Goal: Complete application form

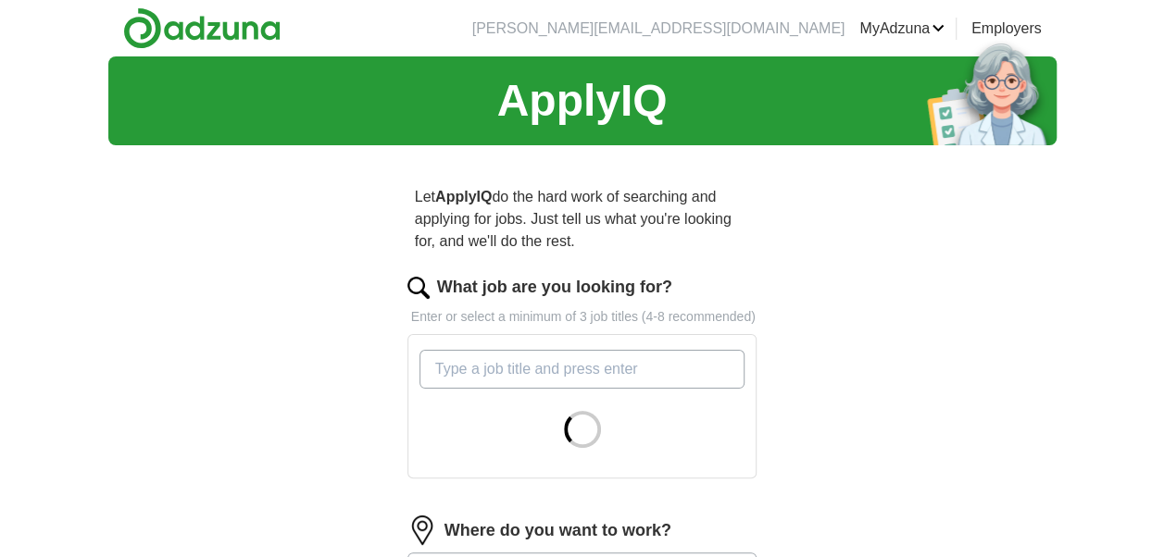
click at [524, 381] on input "What job are you looking for?" at bounding box center [583, 369] width 326 height 39
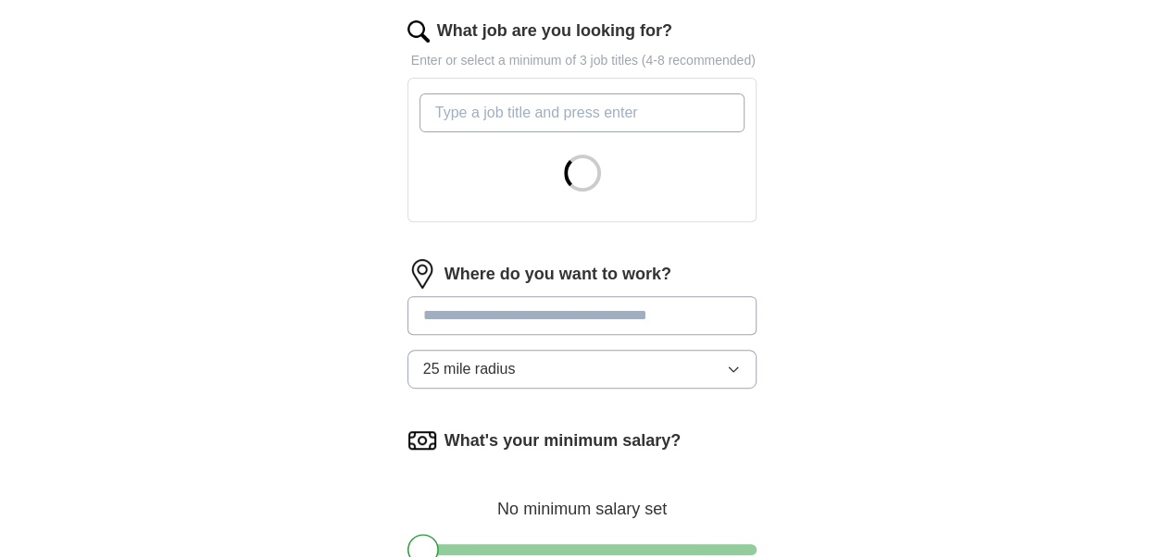
scroll to position [261, 0]
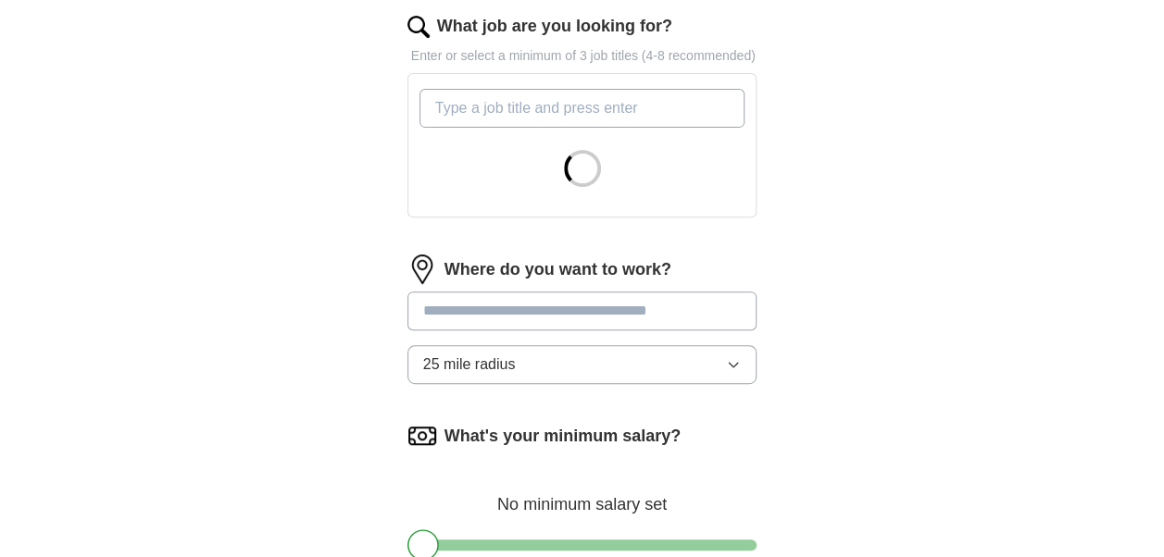
click at [611, 299] on div "Where do you want to work? 25 mile radius" at bounding box center [582, 327] width 350 height 144
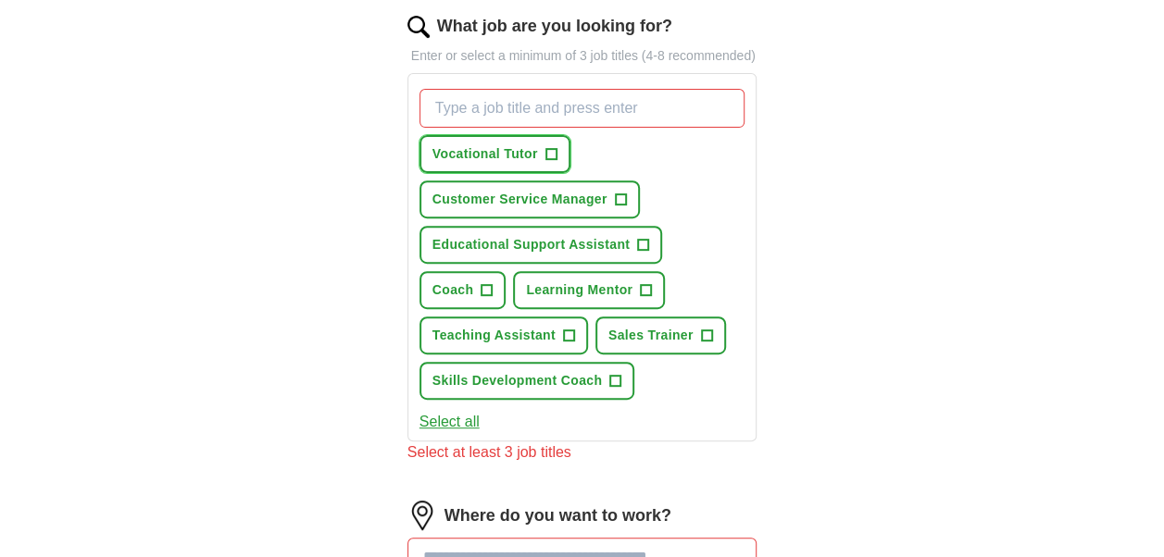
click at [548, 147] on span "+" at bounding box center [550, 154] width 11 height 15
click at [488, 290] on span "+" at bounding box center [487, 290] width 11 height 15
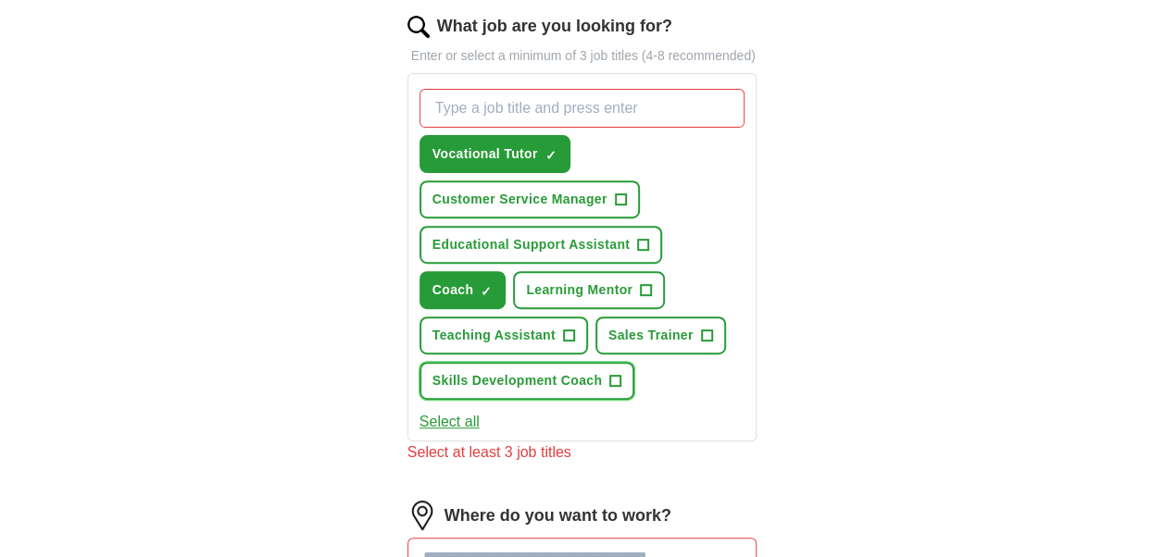
click at [607, 374] on button "Skills Development Coach +" at bounding box center [527, 381] width 215 height 38
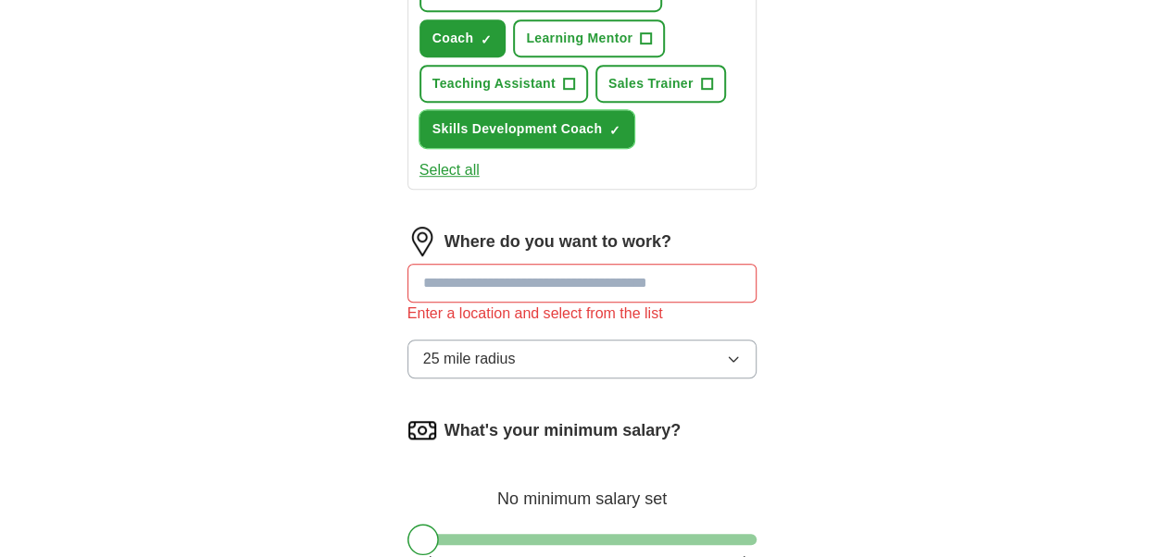
scroll to position [516, 0]
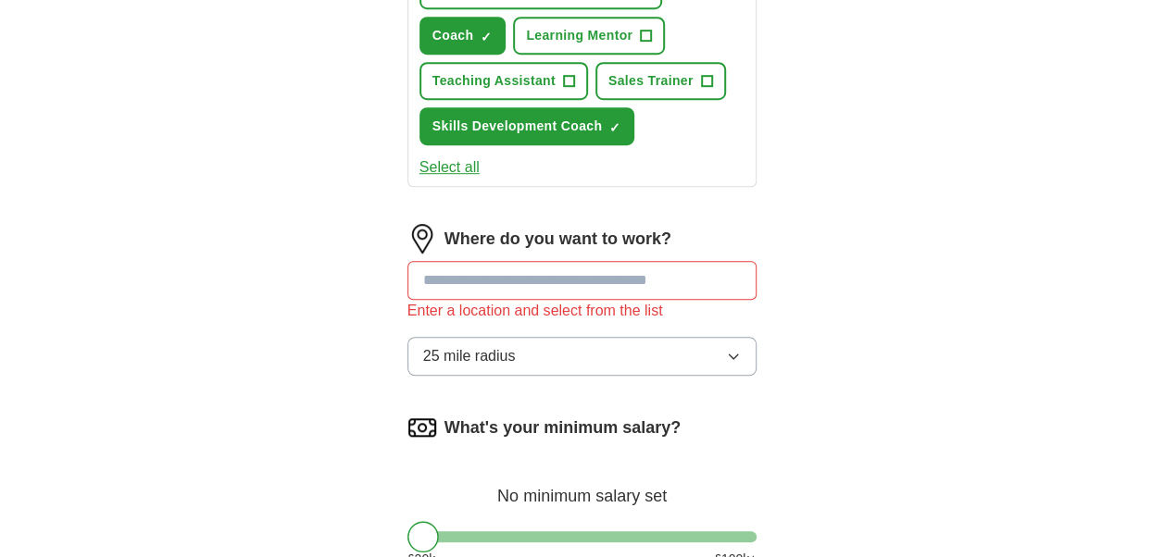
click at [561, 282] on input at bounding box center [582, 280] width 350 height 39
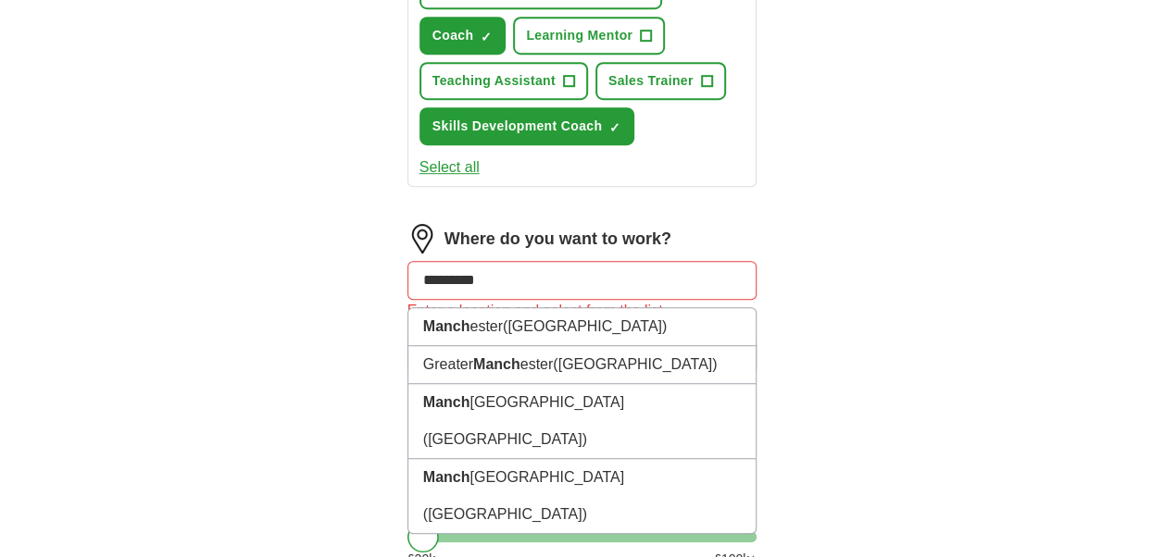
type input "**********"
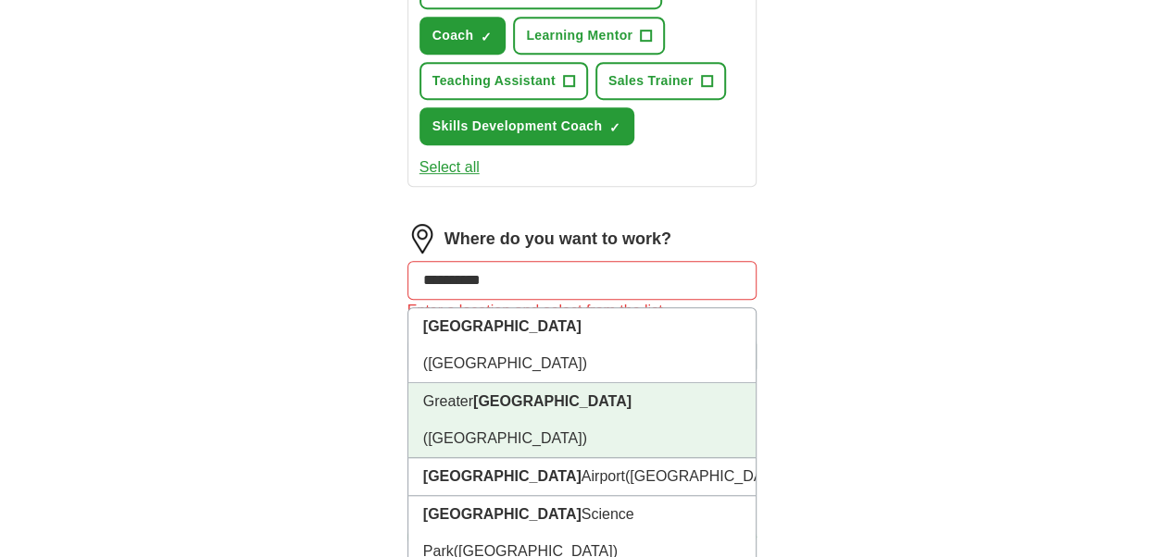
click at [555, 394] on strong "[GEOGRAPHIC_DATA]" at bounding box center [552, 402] width 158 height 16
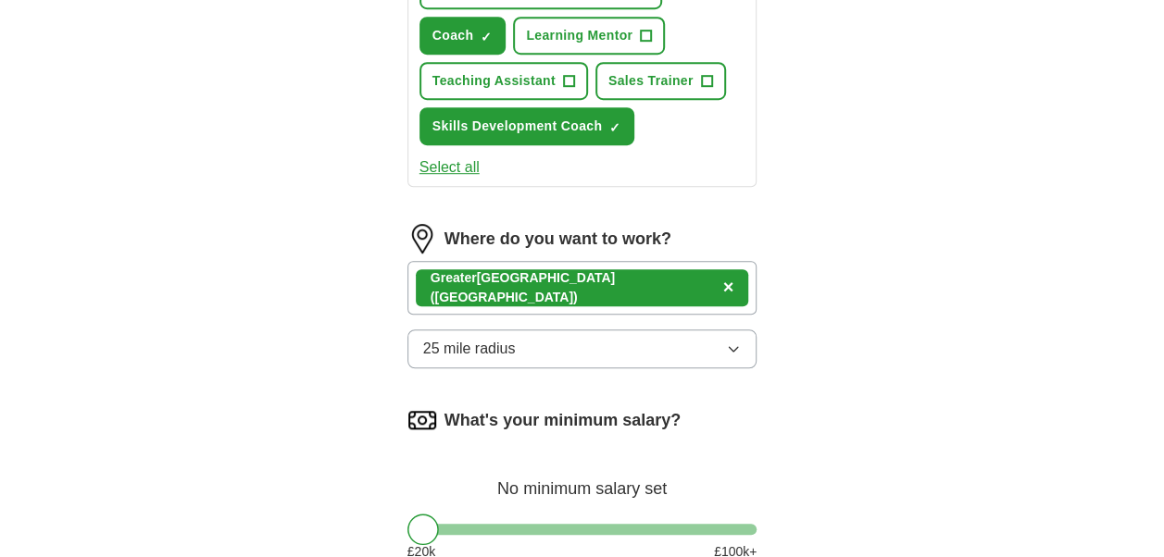
click at [539, 354] on button "25 mile radius" at bounding box center [582, 349] width 350 height 39
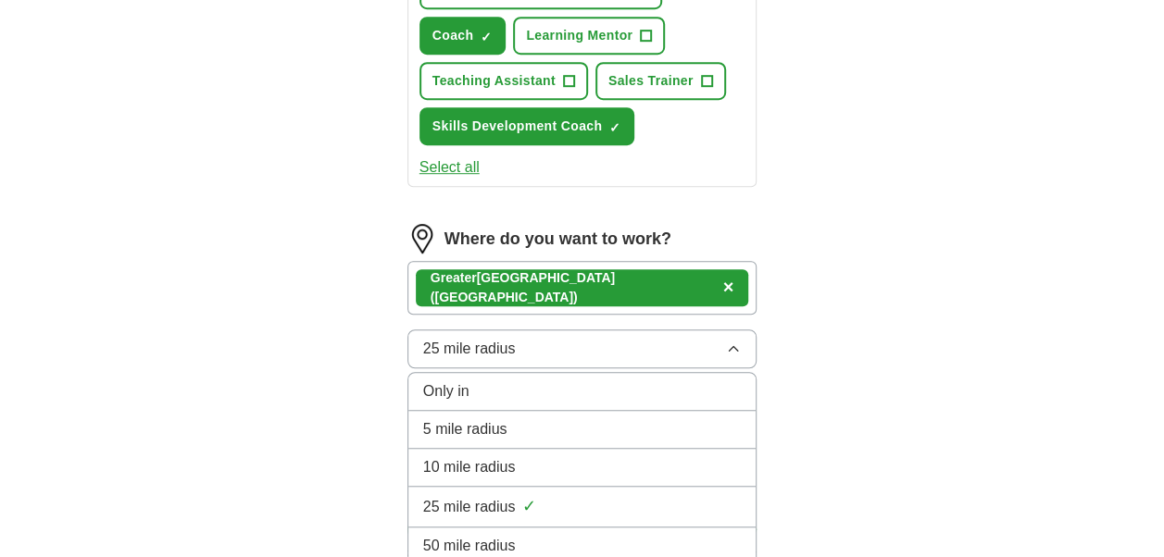
click at [491, 465] on span "10 mile radius" at bounding box center [469, 468] width 93 height 22
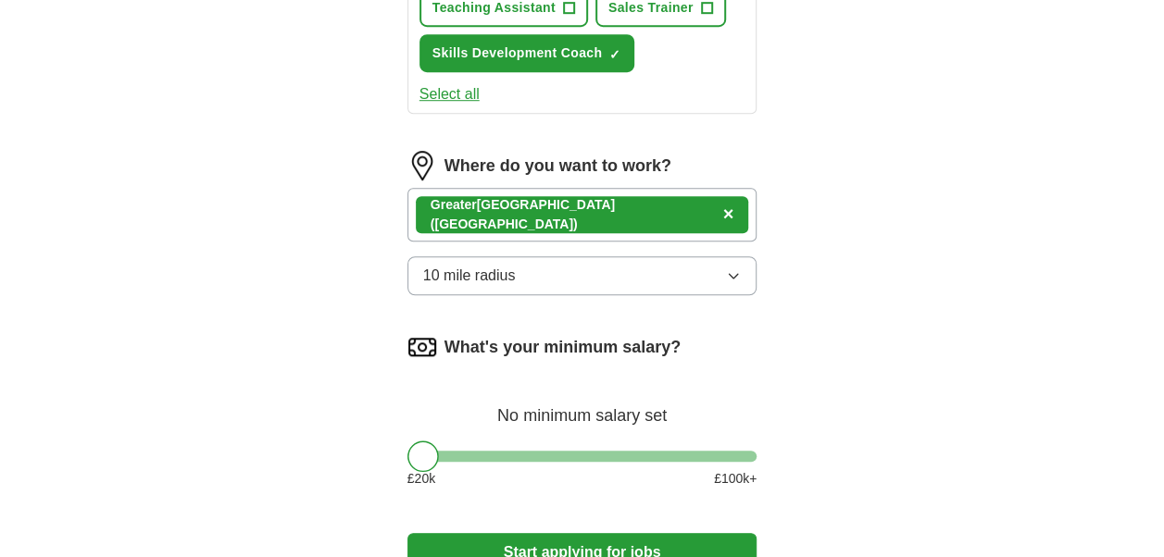
scroll to position [603, 0]
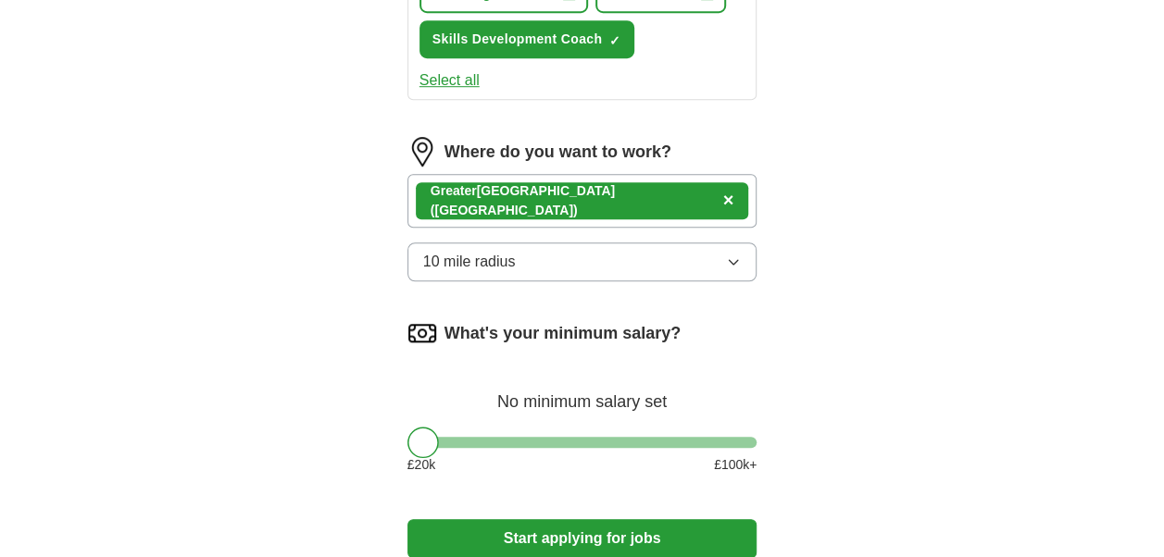
click at [450, 438] on div at bounding box center [582, 442] width 350 height 11
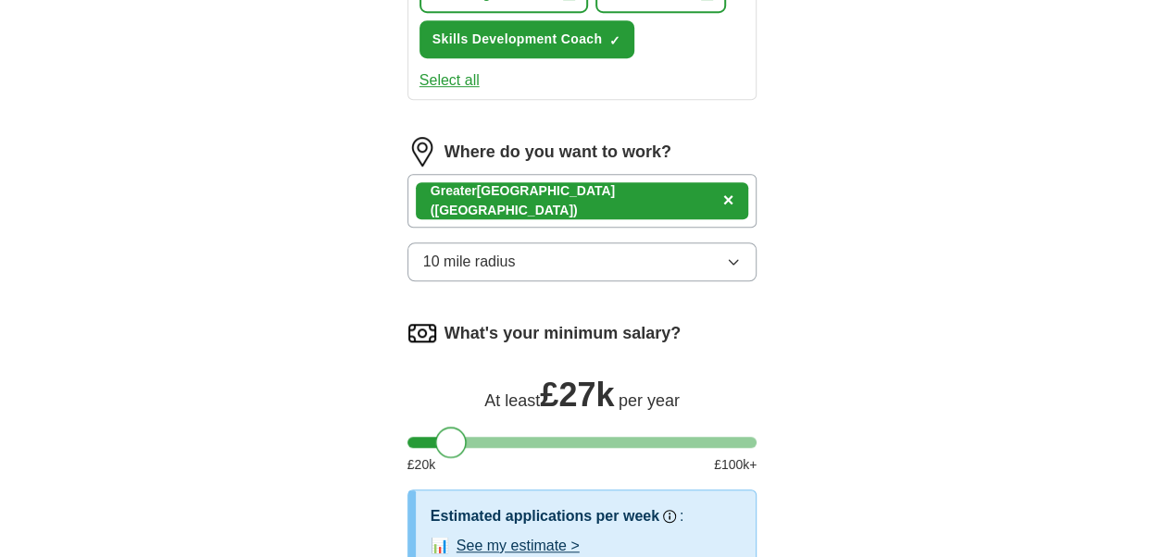
click at [483, 439] on div at bounding box center [582, 442] width 350 height 11
click at [466, 437] on div at bounding box center [582, 442] width 350 height 11
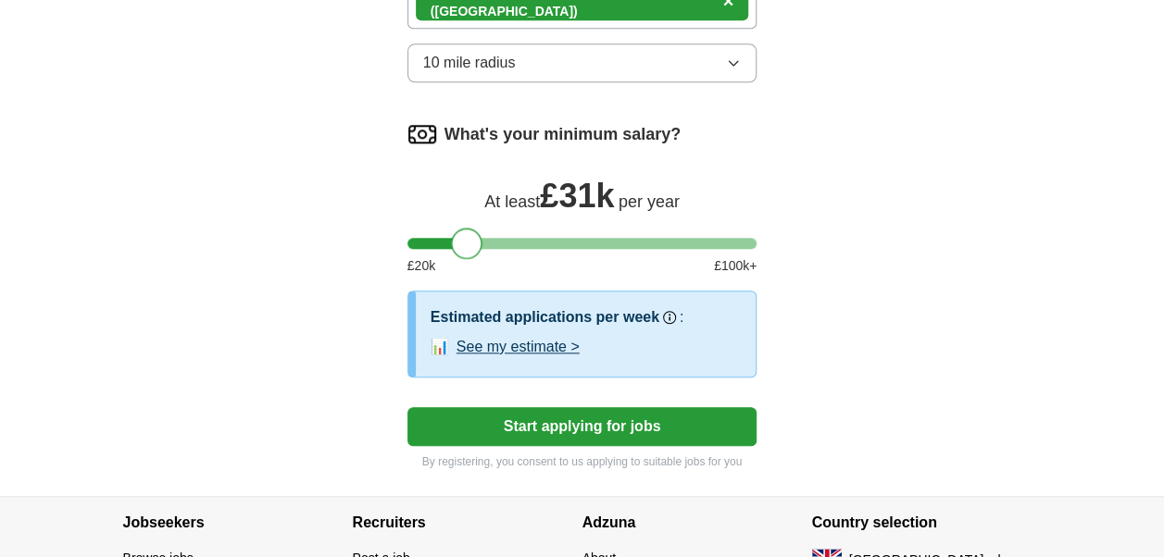
scroll to position [809, 0]
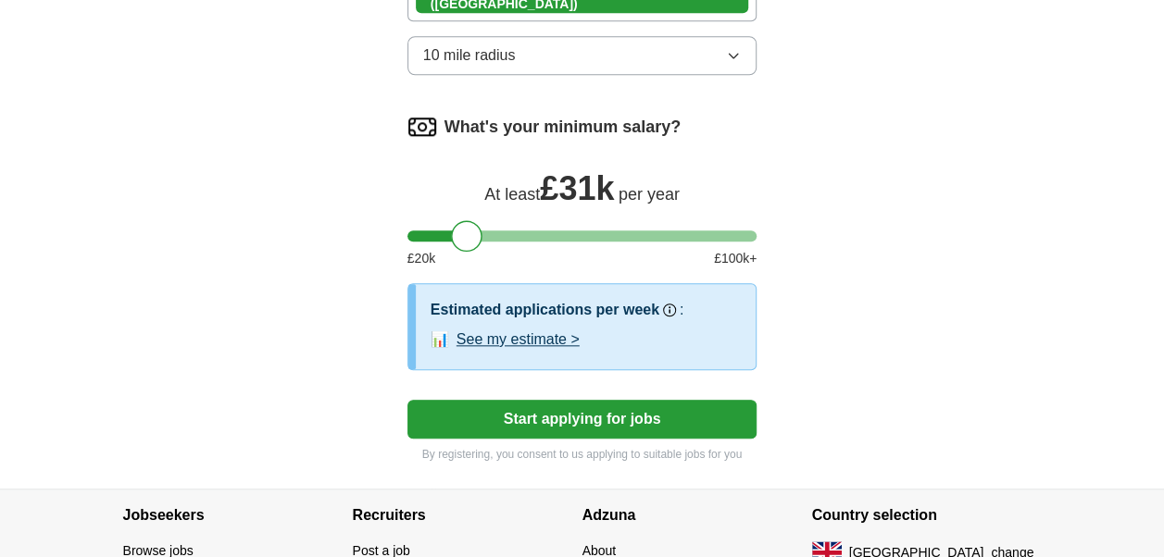
click at [511, 333] on button "See my estimate >" at bounding box center [518, 340] width 123 height 22
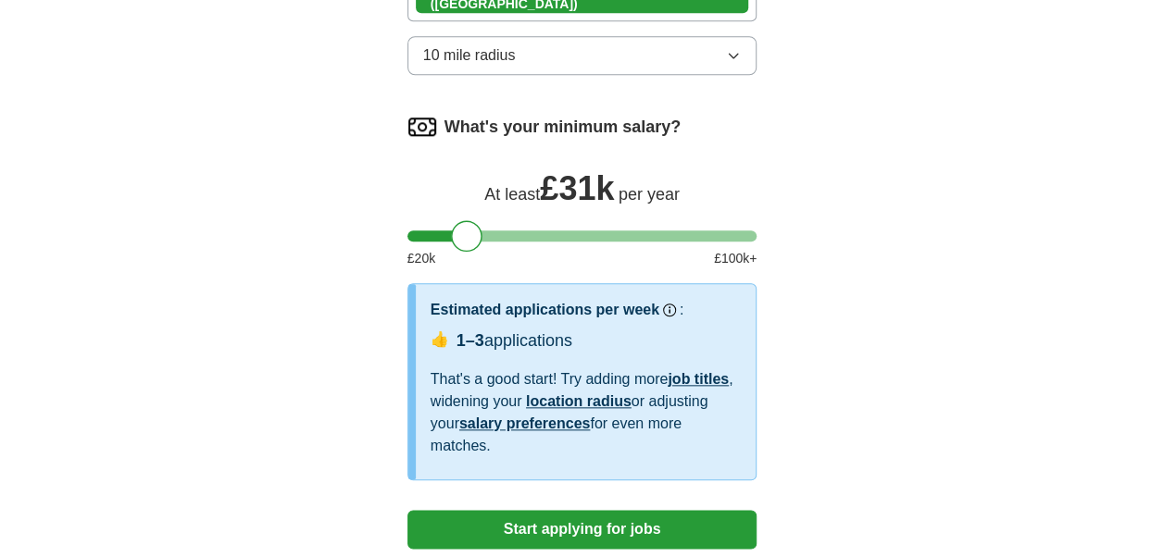
click at [505, 519] on button "Start applying for jobs" at bounding box center [582, 529] width 350 height 39
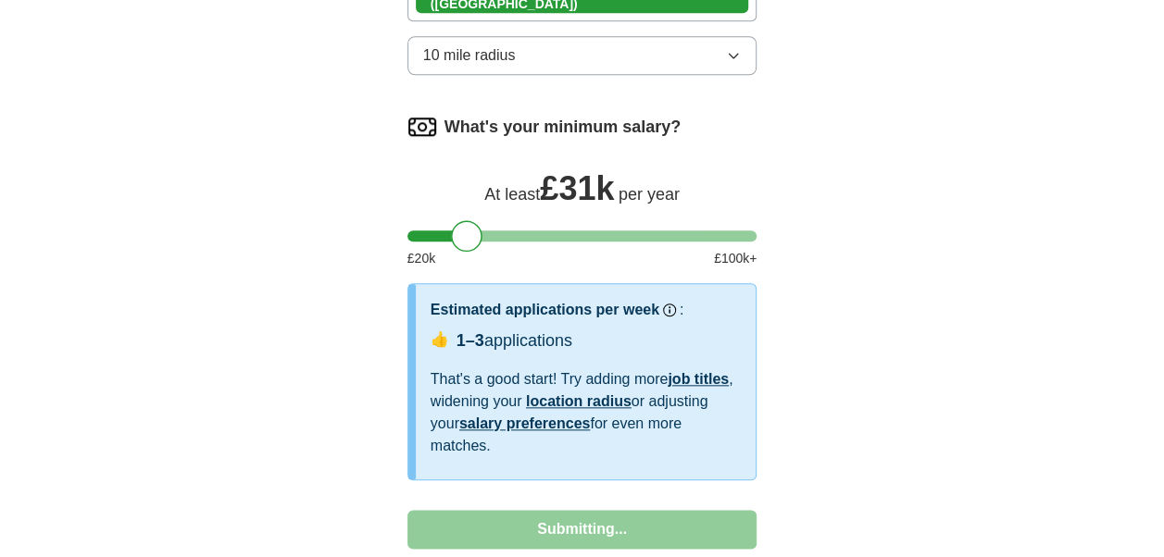
select select "**"
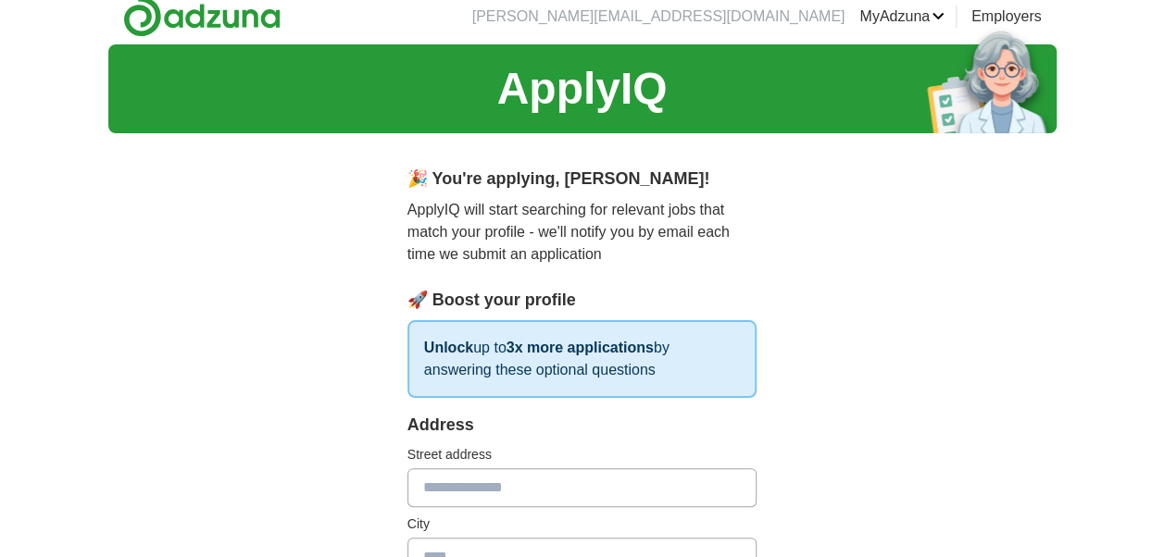
scroll to position [0, 0]
